Goal: Task Accomplishment & Management: Use online tool/utility

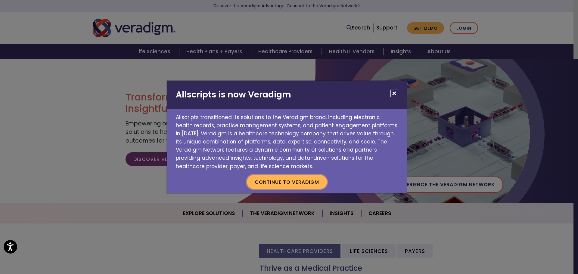
click at [301, 183] on button "Continue to Veradigm" at bounding box center [287, 182] width 80 height 14
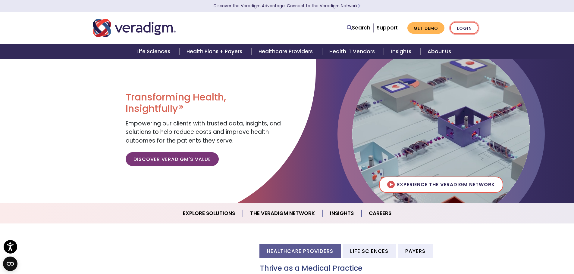
click at [467, 25] on link "Login" at bounding box center [464, 28] width 28 height 12
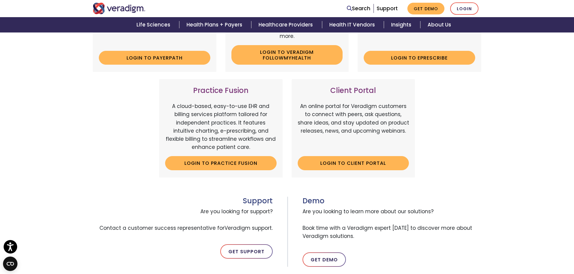
scroll to position [181, 0]
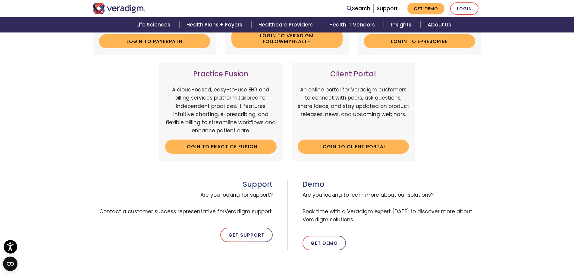
drag, startPoint x: 389, startPoint y: 170, endPoint x: 391, endPoint y: 173, distance: 4.3
click at [389, 170] on div "Support Are you looking for support? Contact a customer success representative …" at bounding box center [287, 209] width 398 height 83
click at [377, 149] on link "Login to Client Portal" at bounding box center [353, 147] width 111 height 14
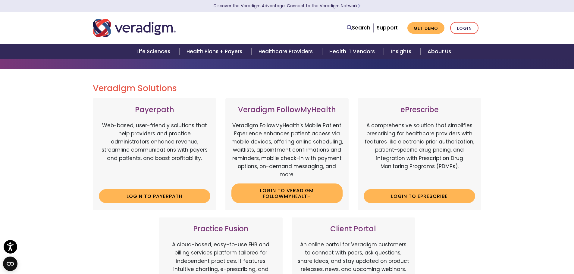
scroll to position [151, 0]
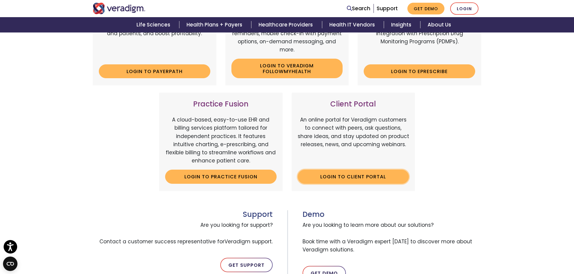
click at [351, 180] on link "Login to Client Portal" at bounding box center [353, 177] width 111 height 14
